Goal: Find specific page/section: Find specific page/section

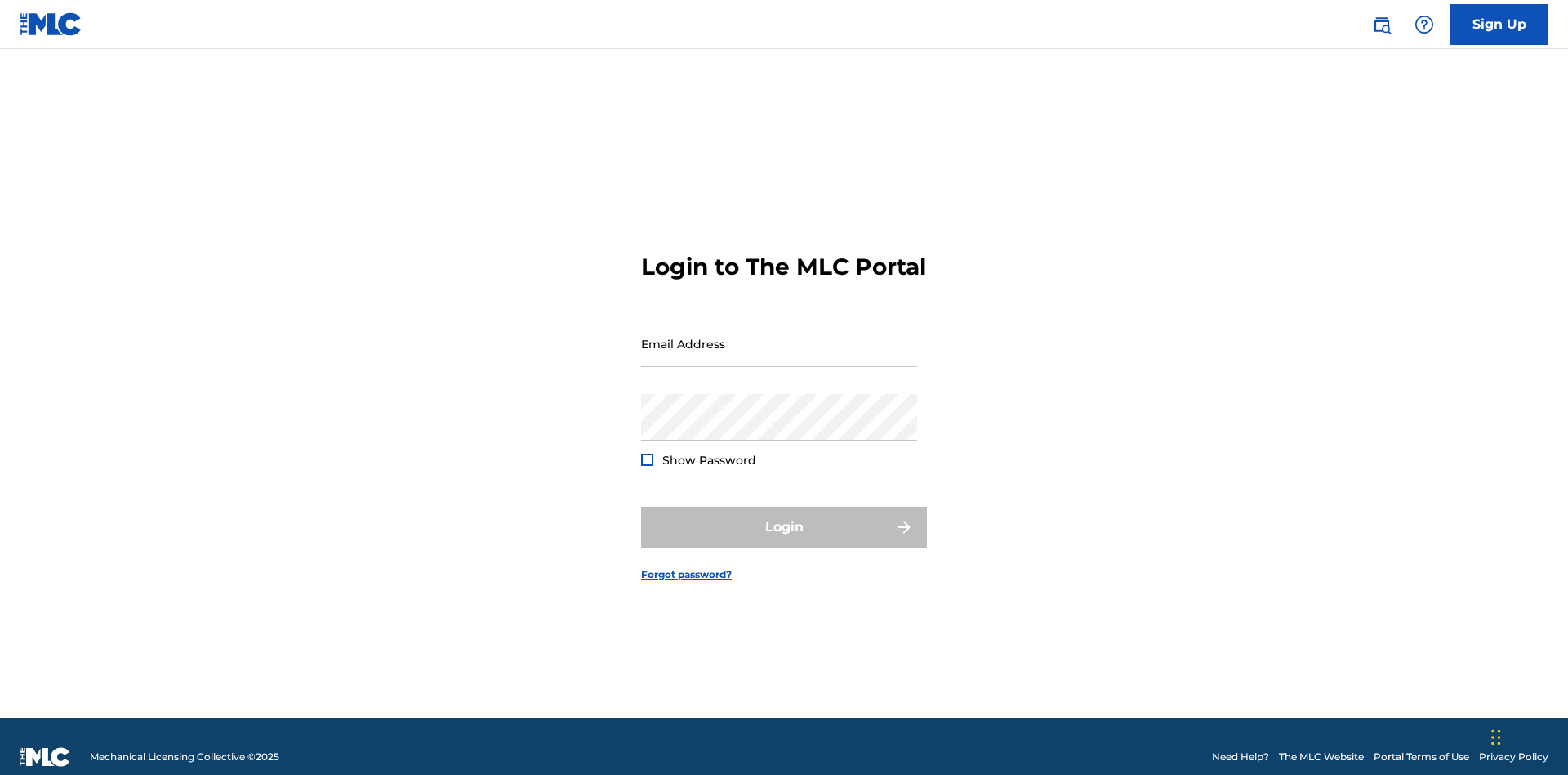
scroll to position [21, 0]
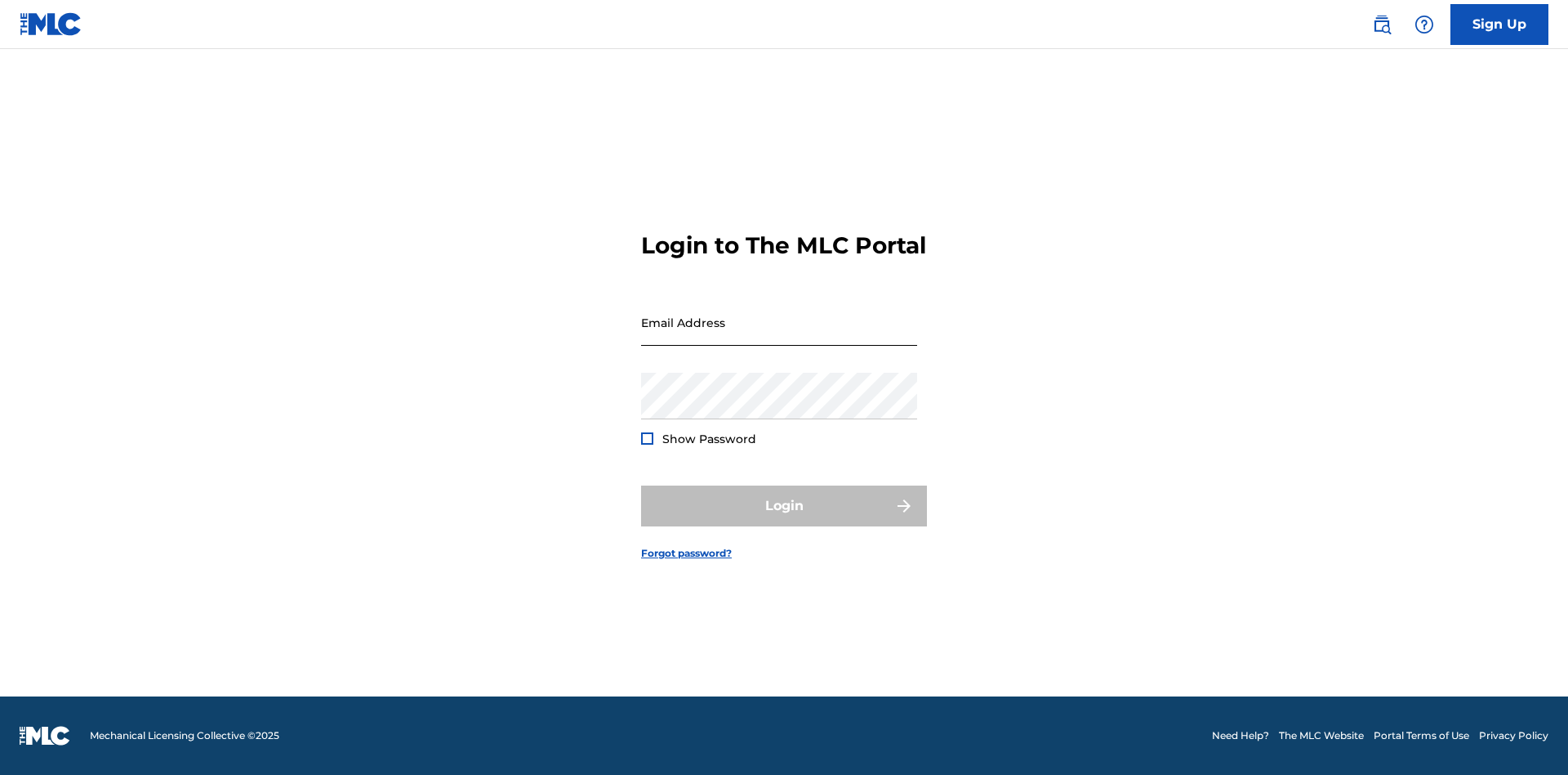
click at [779, 336] on input "Email Address" at bounding box center [780, 322] width 276 height 47
type input "[PERSON_NAME][EMAIL_ADDRESS][PERSON_NAME][DOMAIN_NAME]"
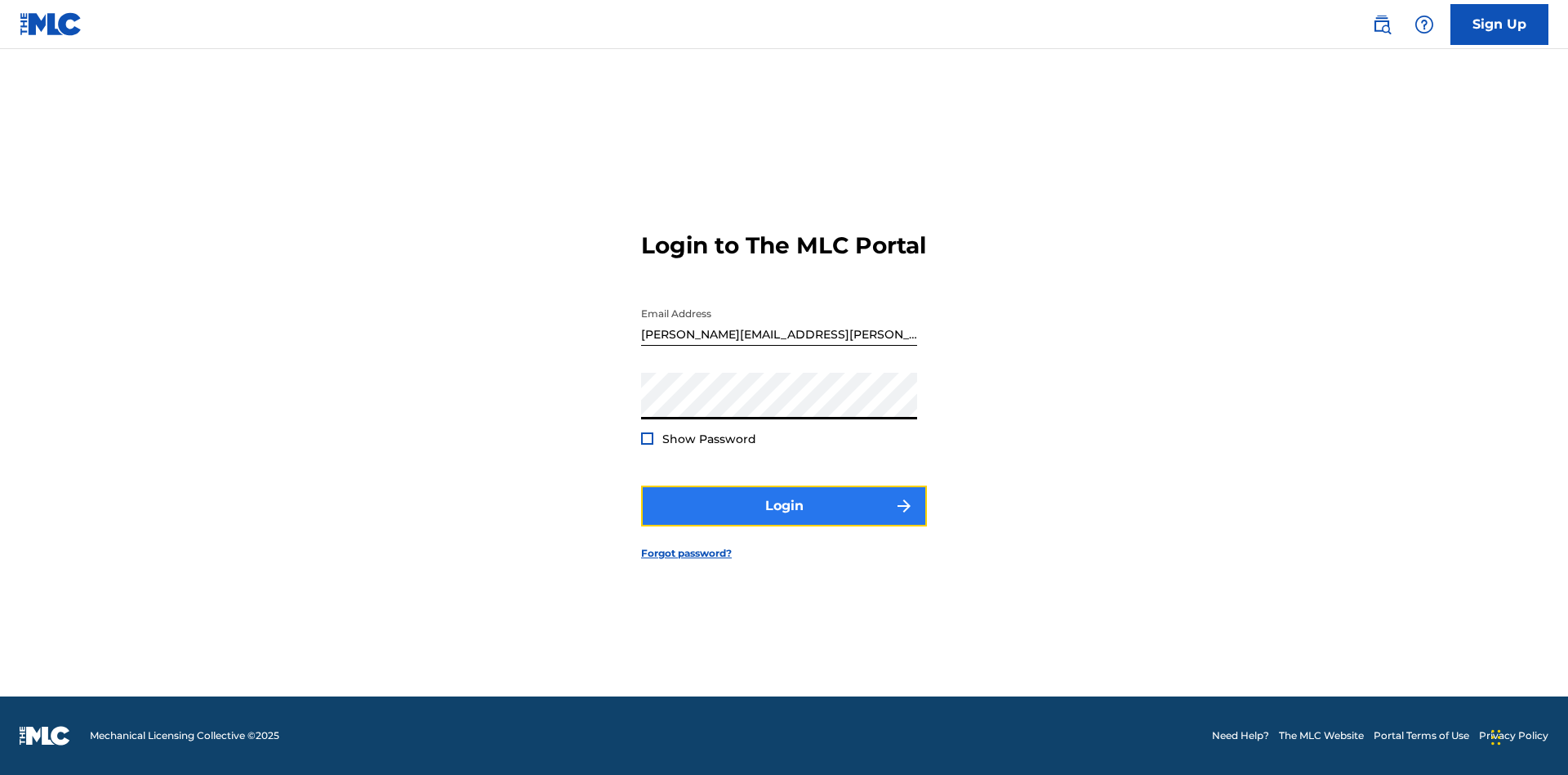
click at [784, 520] on button "Login" at bounding box center [784, 506] width 286 height 41
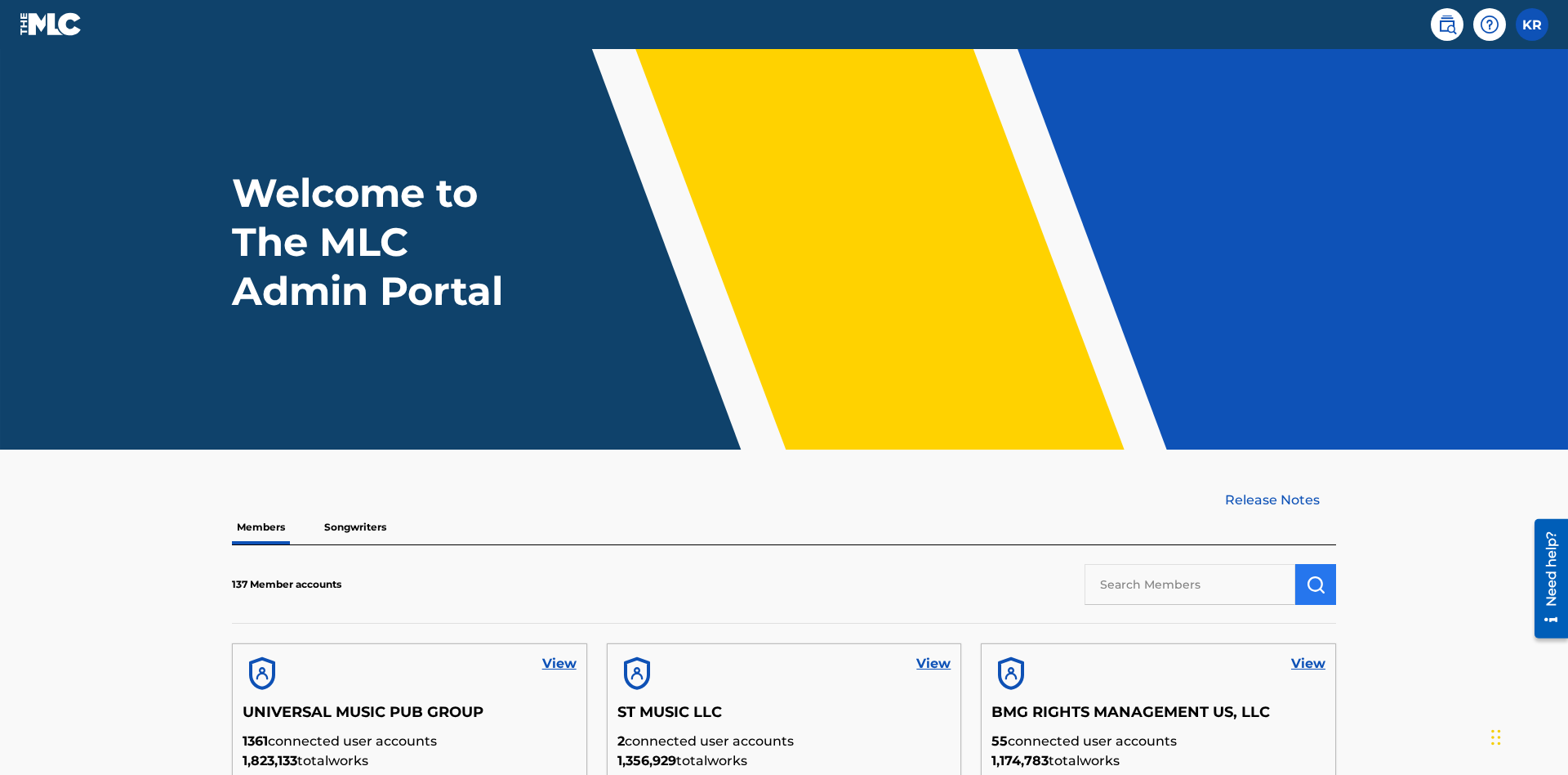
click at [1190, 564] on input "text" at bounding box center [1189, 585] width 211 height 41
click at [1315, 574] on img "submit" at bounding box center [1315, 584] width 20 height 20
